Goal: Transaction & Acquisition: Purchase product/service

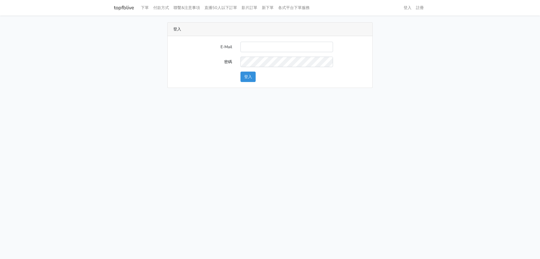
drag, startPoint x: 249, startPoint y: 46, endPoint x: 257, endPoint y: 50, distance: 9.1
click at [249, 46] on input "E-Mail" at bounding box center [287, 47] width 93 height 10
type input "nevr851112@gmail.com"
click at [252, 75] on button "登入" at bounding box center [248, 76] width 15 height 10
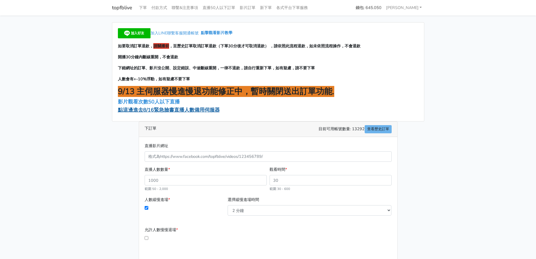
click at [174, 110] on span "點這邊進去8/16緊急臉書直播人數備用伺服器" at bounding box center [169, 109] width 102 height 7
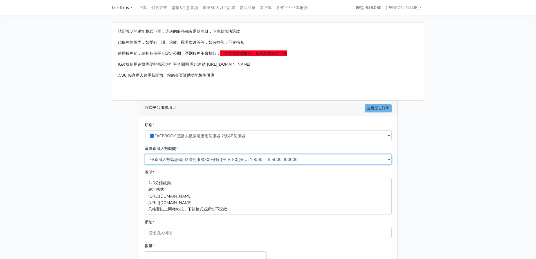
click at [241, 160] on select "FB直播人數緊急備用2號伺服器300分鐘 [最小: 50][最大: 10000] - $ 5000.000000 FB直播人數緊急備用2號伺服器60分鐘 [最…" at bounding box center [268, 159] width 247 height 10
select select "577"
click at [145, 154] on select "FB直播人數緊急備用2號伺服器300分鐘 [最小: 50][最大: 10000] - $ 5000.000000 FB直播人數緊急備用2號伺服器60分鐘 [最…" at bounding box center [268, 159] width 247 height 10
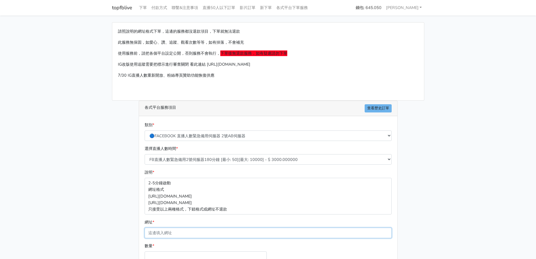
click at [215, 232] on input "網址 *" at bounding box center [268, 232] width 247 height 10
paste input "[URL][DOMAIN_NAME]"
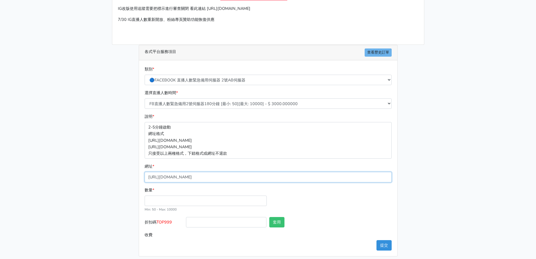
scroll to position [56, 0]
type input "[URL][DOMAIN_NAME]"
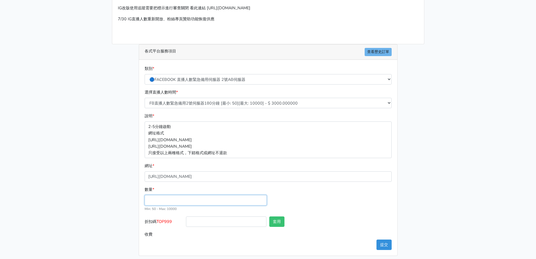
click at [199, 201] on input "數量 *" at bounding box center [206, 200] width 122 height 10
type input "200"
type input "600.000"
click at [282, 223] on button "套用" at bounding box center [276, 221] width 15 height 10
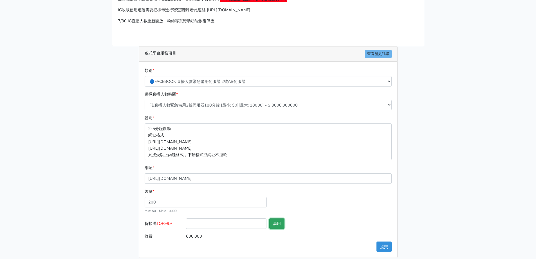
scroll to position [60, 0]
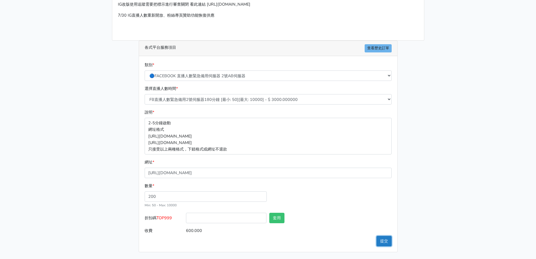
click at [384, 238] on button "提交" at bounding box center [384, 241] width 15 height 10
